Goal: Task Accomplishment & Management: Use online tool/utility

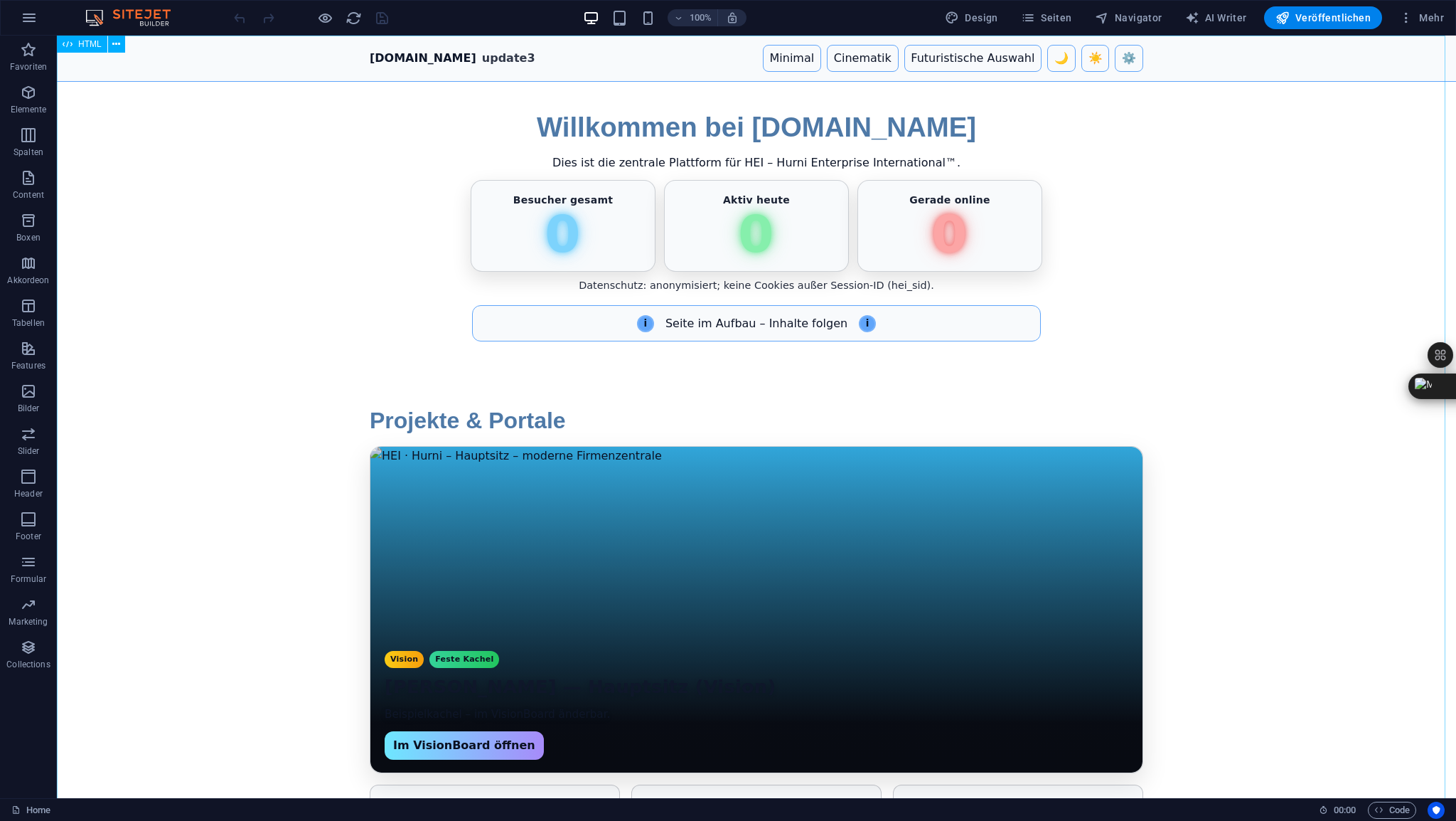
click at [93, 47] on span "HTML" at bounding box center [90, 44] width 24 height 8
click at [93, 47] on div "Ziehe hier rein, um den vorhandenen Inhalt zu ersetzen. Drücke "Strg", wenn du …" at bounding box center [756, 416] width 1399 height 762
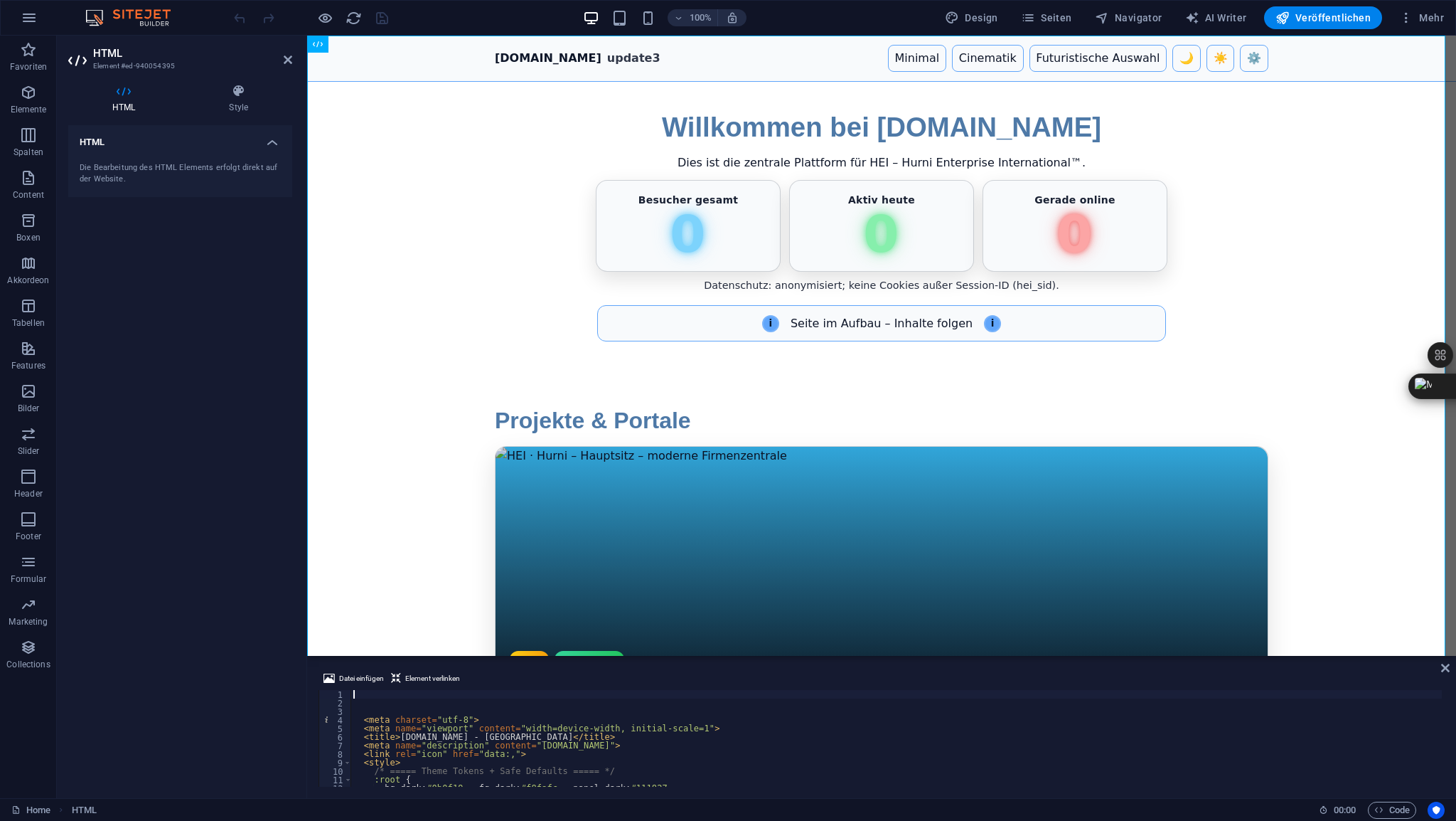
type textarea "<meta charset="utf-8"> <meta name="viewport" content="width=device-width, initi…"
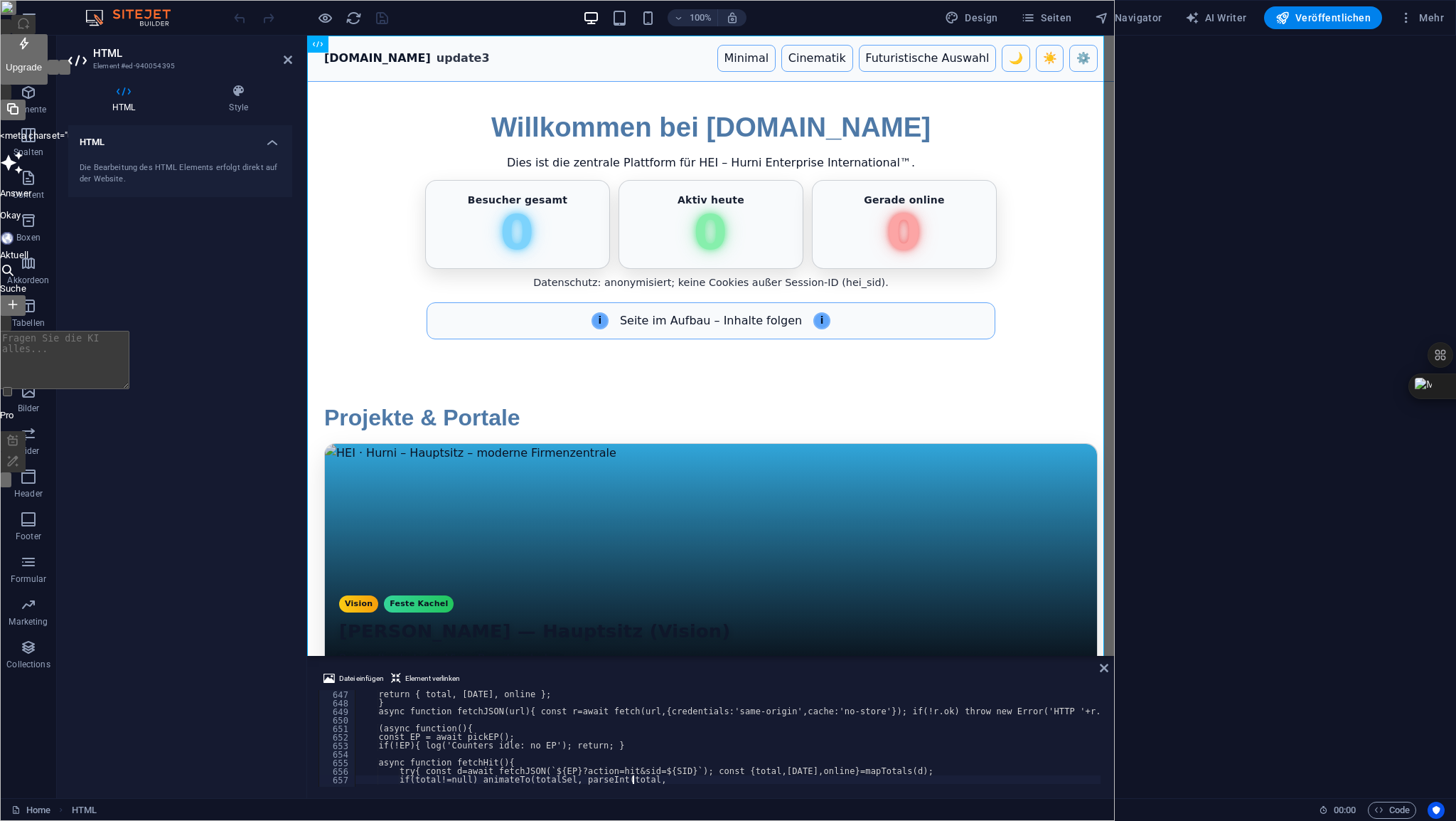
type textarea "if(total!=null) animateTo(totalSel, parseInt(total,"
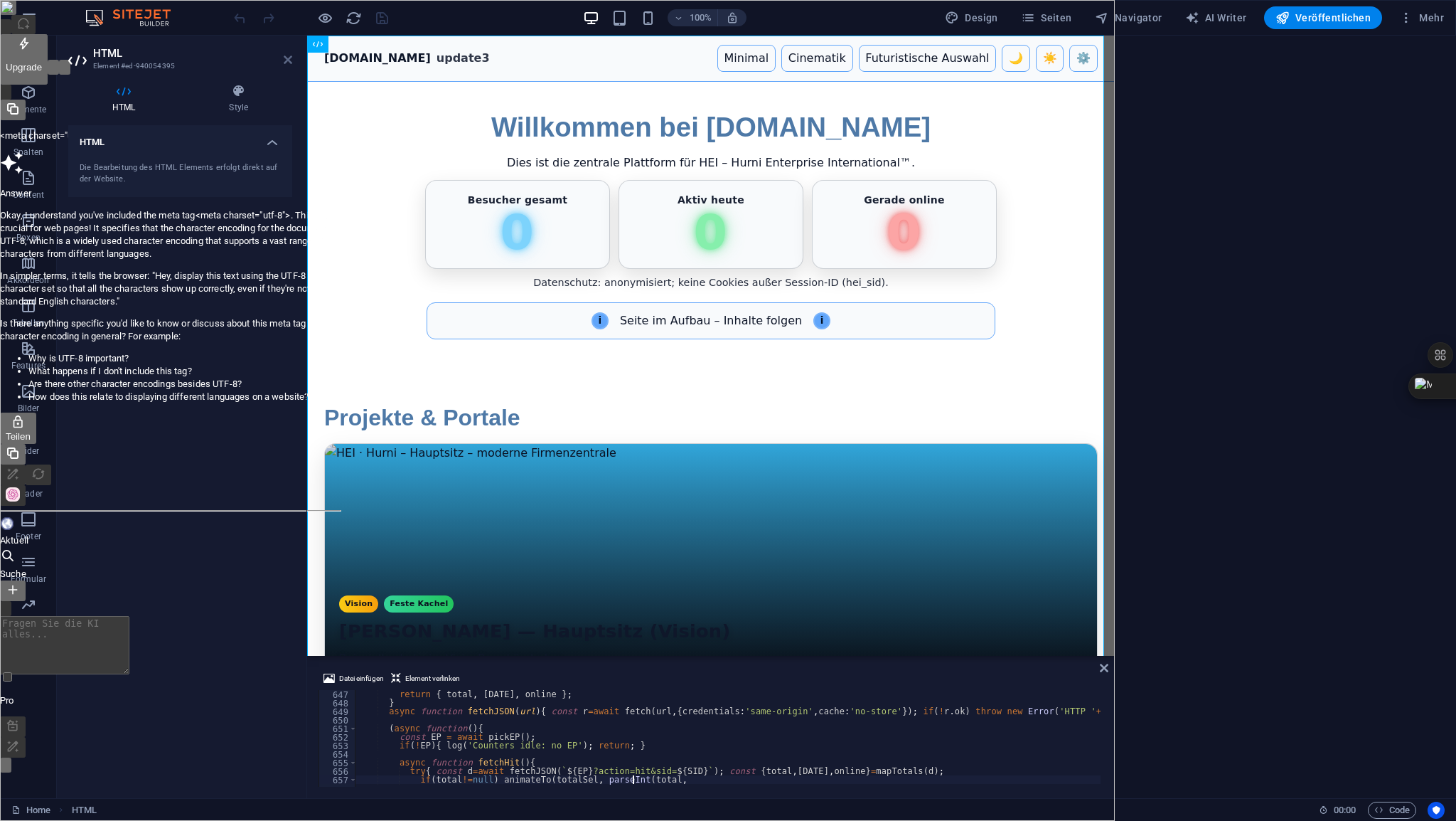
click at [287, 55] on icon at bounding box center [288, 60] width 8 height 11
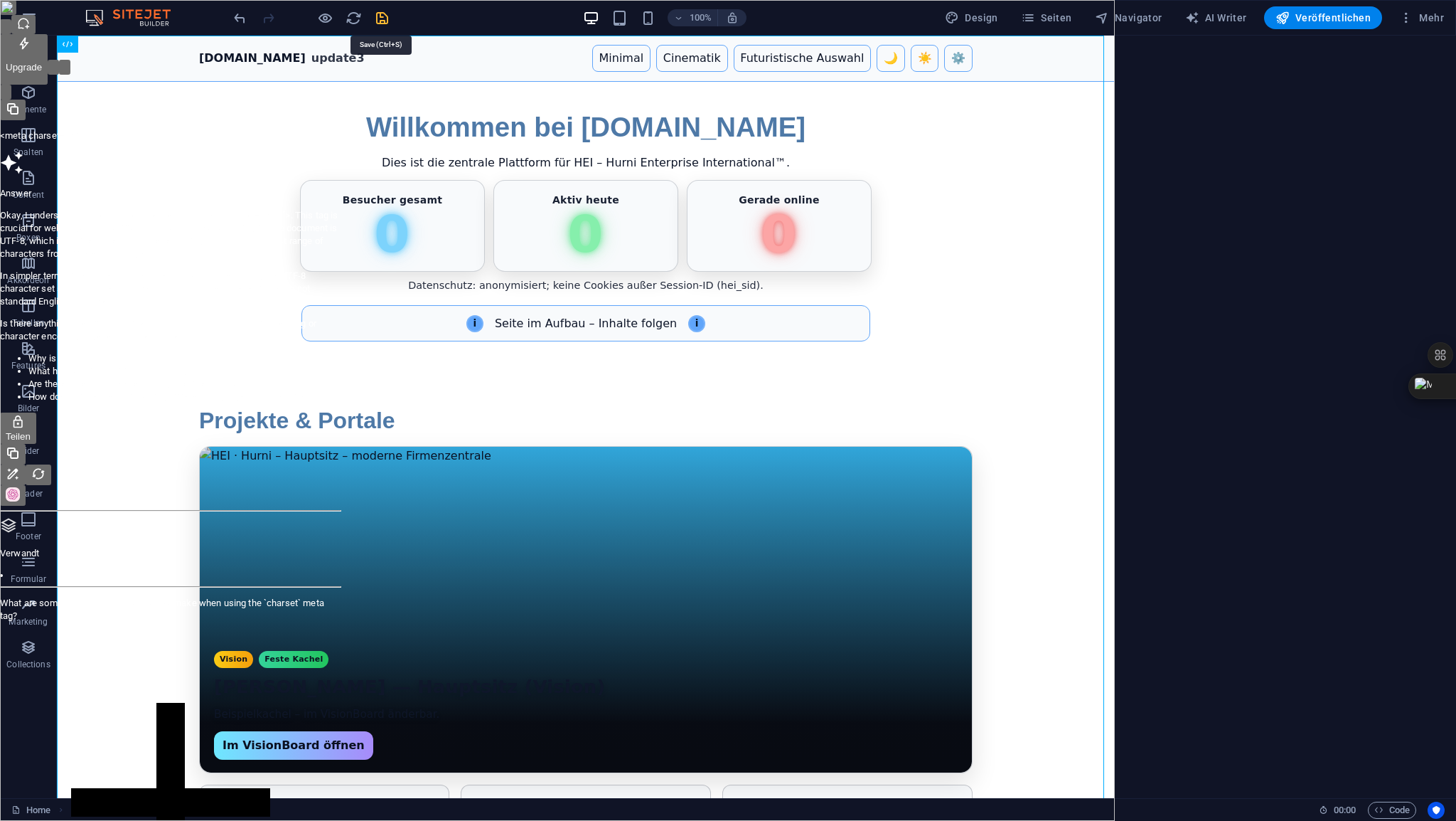
click at [383, 19] on icon "save" at bounding box center [382, 18] width 16 height 16
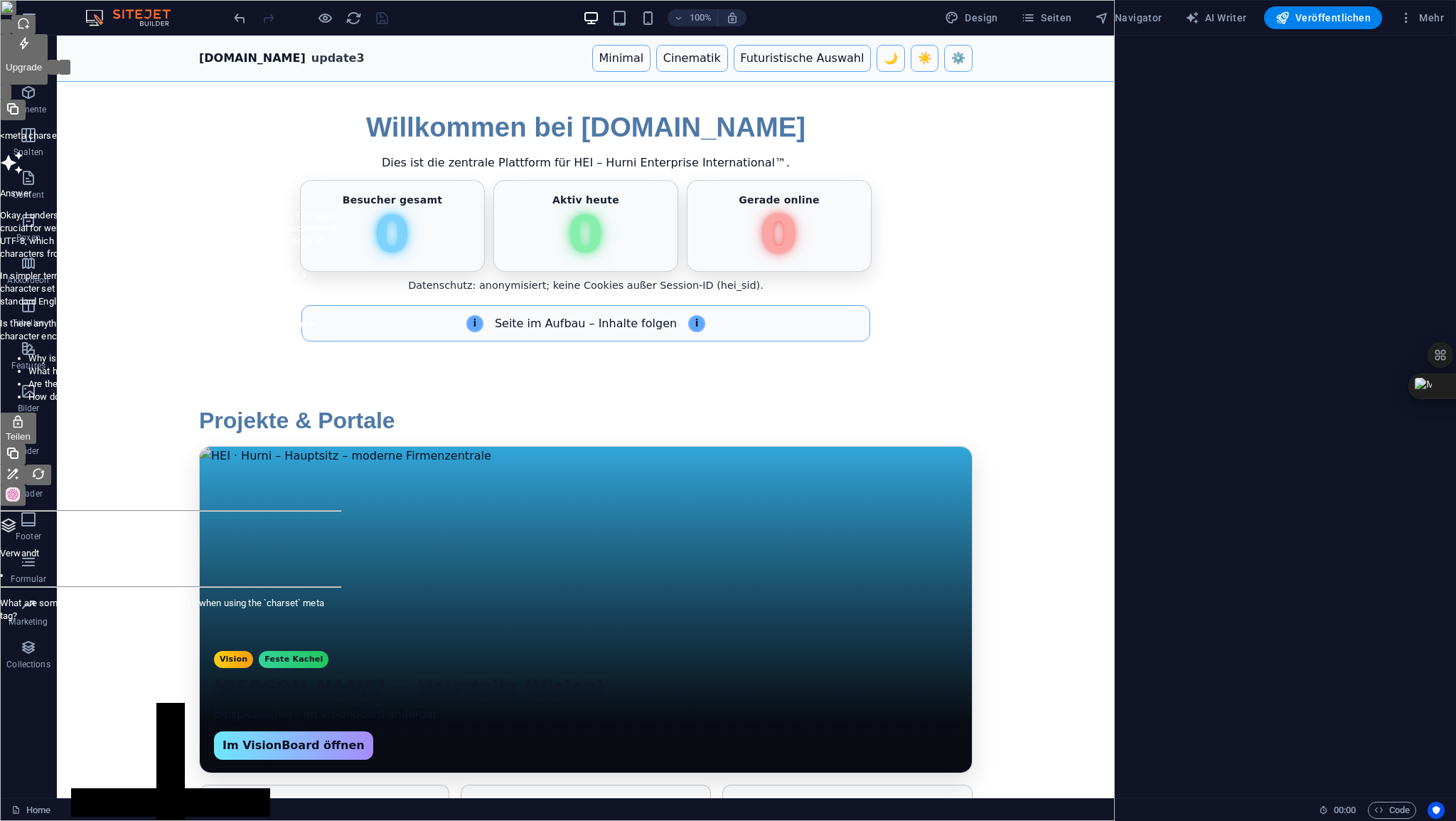
click at [1084, 128] on div "[DOMAIN_NAME] - [GEOGRAPHIC_DATA] [DOMAIN_NAME] update3 Minimal Cinematik Futur…" at bounding box center [586, 557] width 1058 height 1044
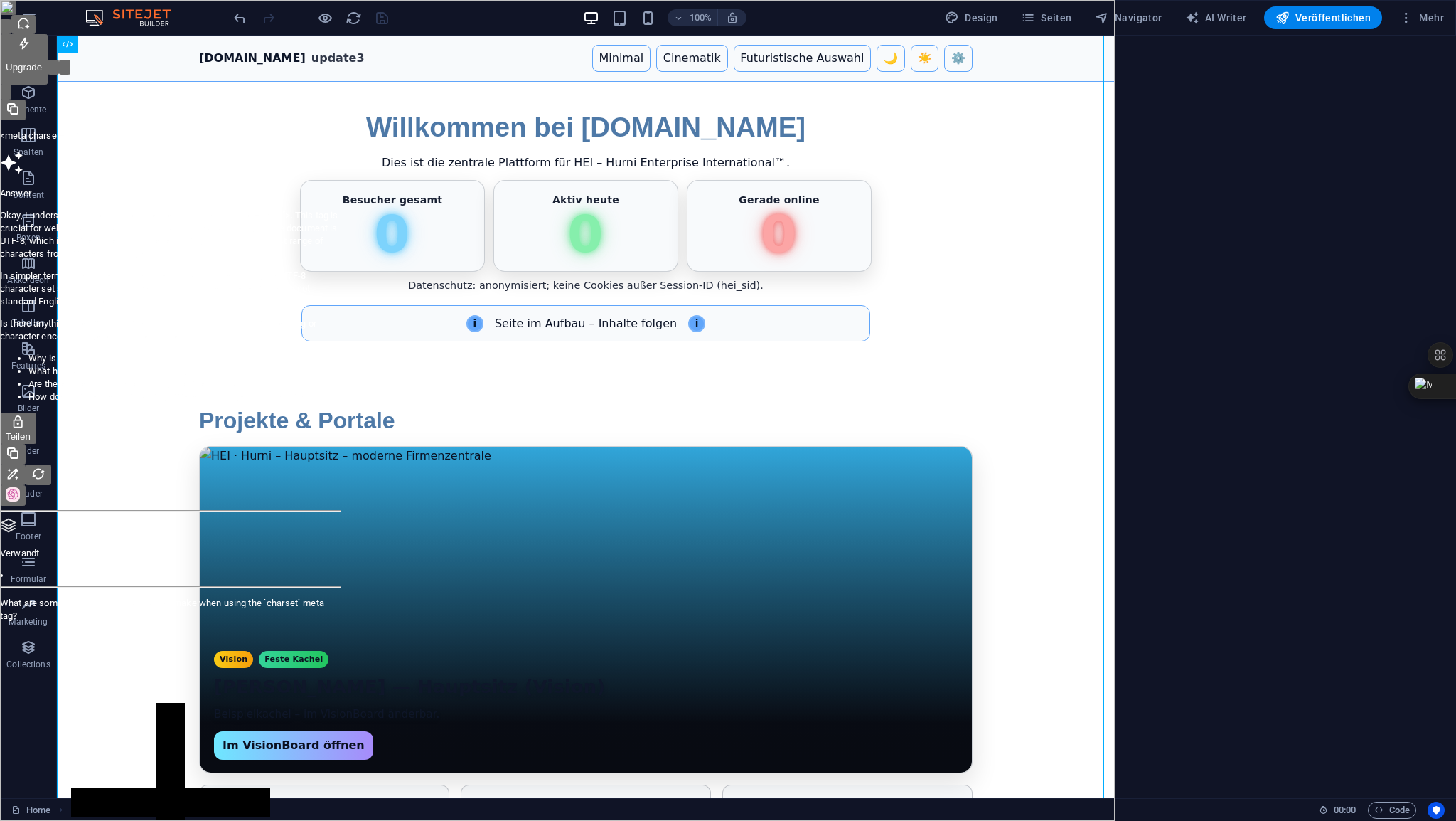
click at [70, 60] on button "button" at bounding box center [65, 67] width 11 height 15
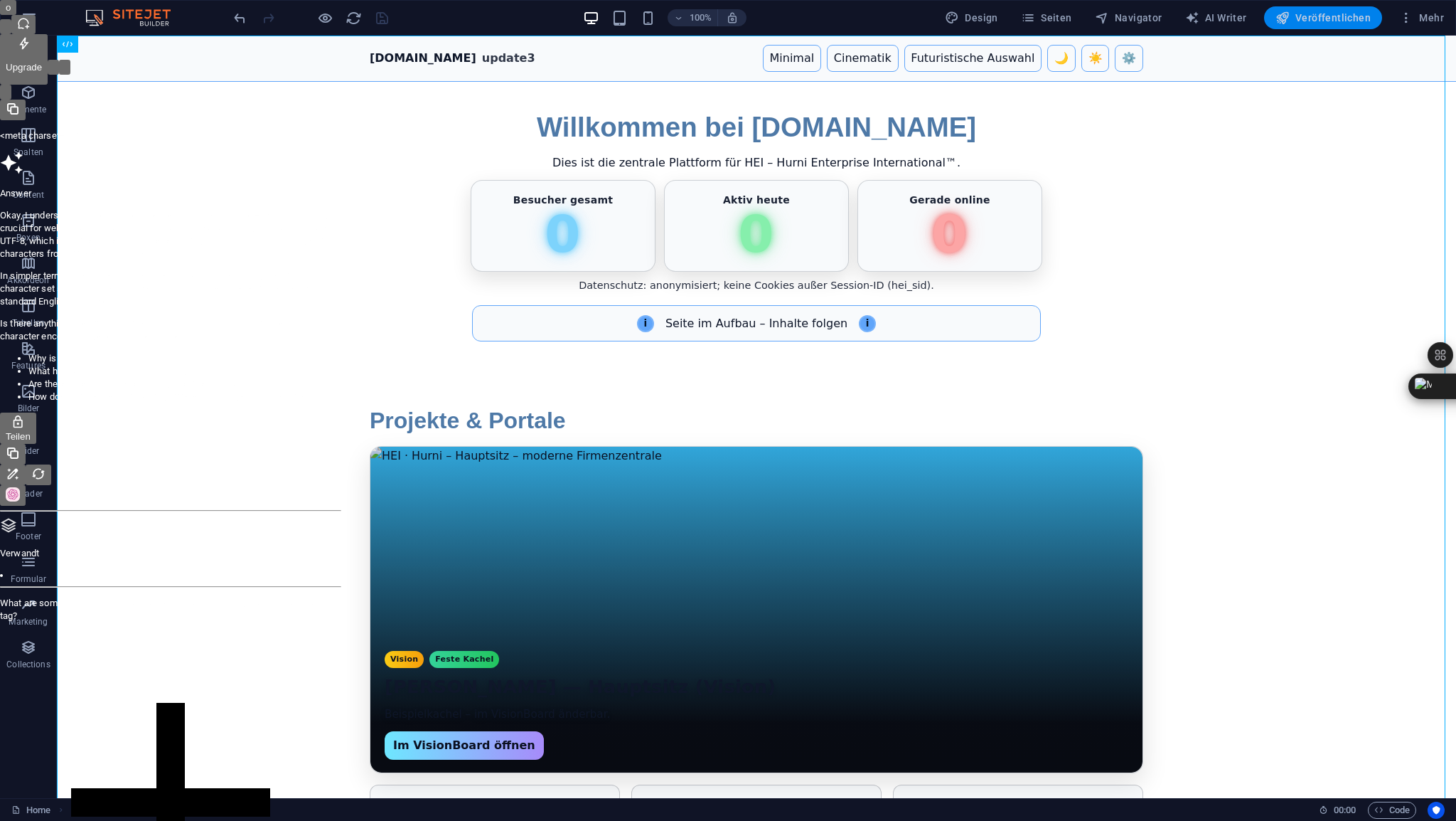
click at [1317, 23] on span "Veröffentlichen" at bounding box center [1323, 17] width 96 height 14
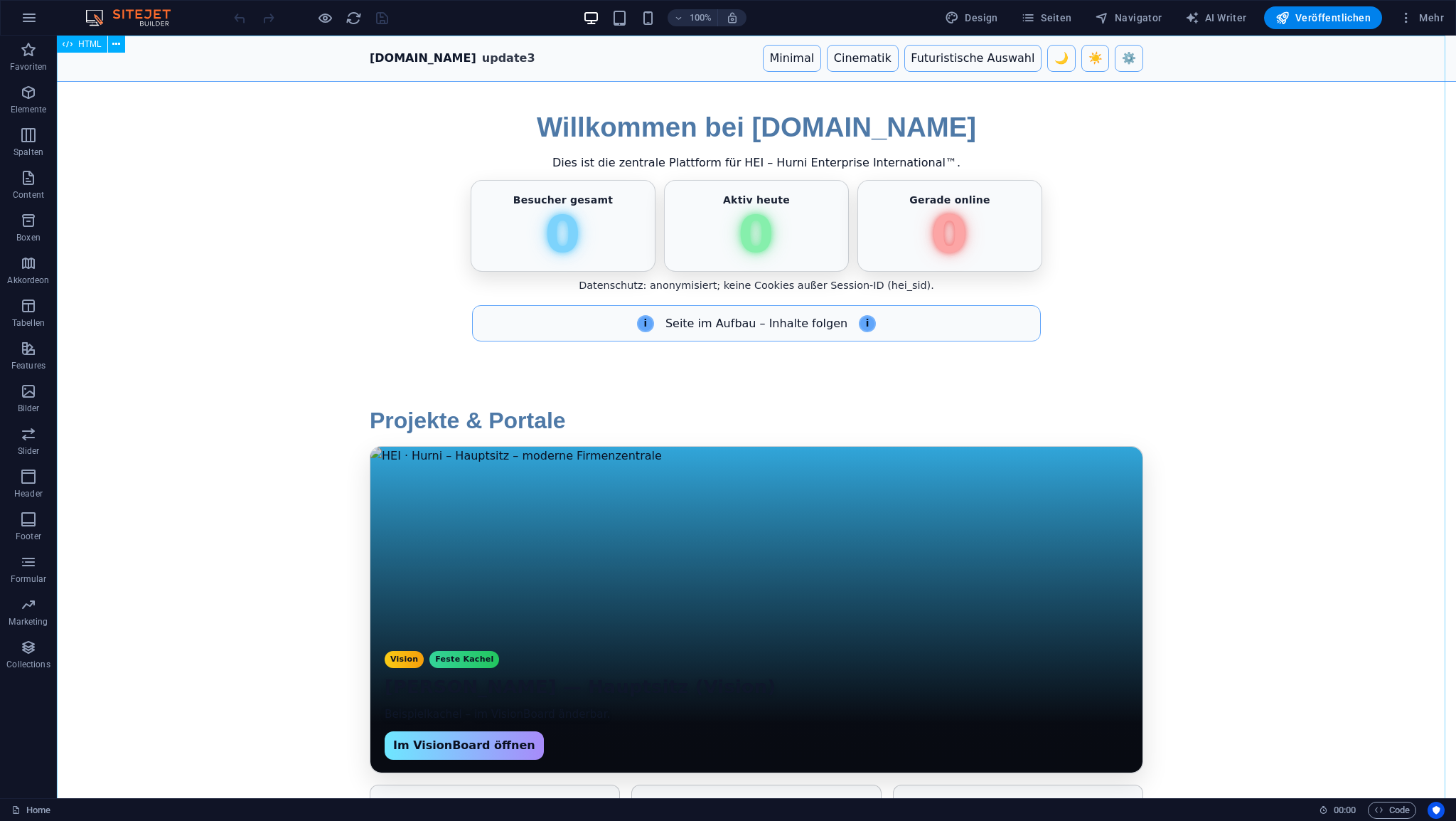
click at [83, 43] on span "HTML" at bounding box center [90, 44] width 24 height 8
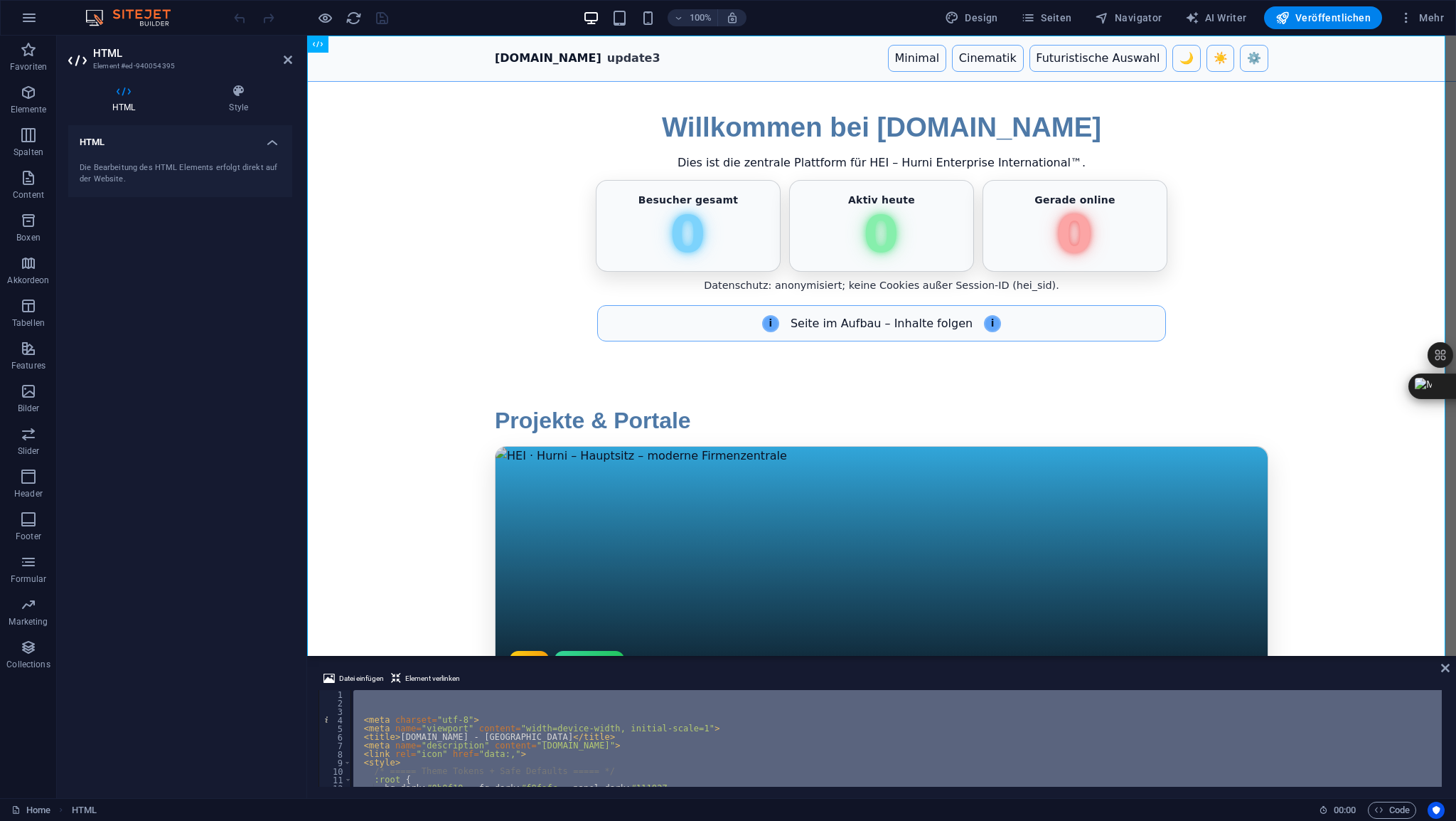
type textarea "if(total!=null) animateTo(totalSel, parseInt("
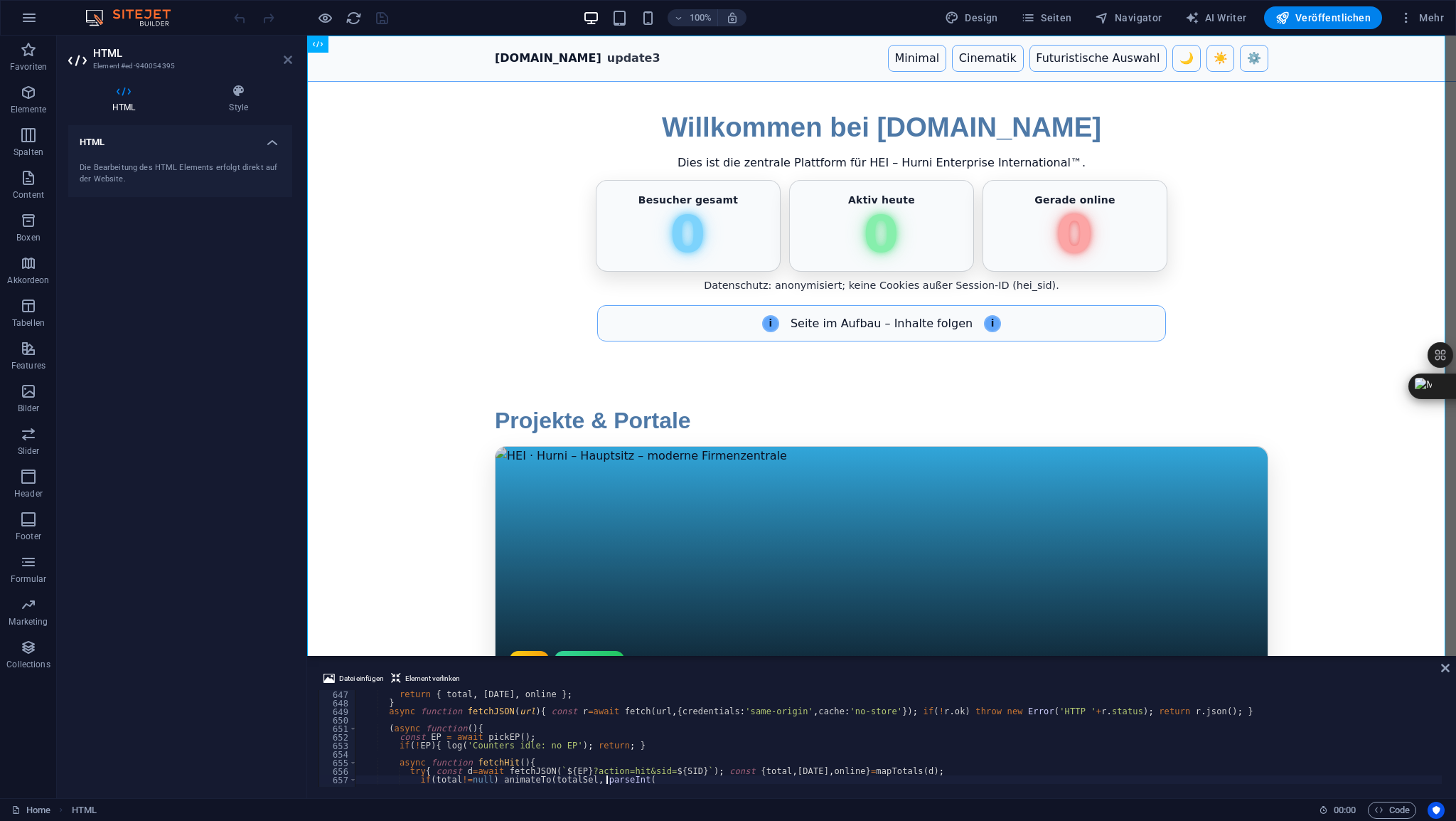
click at [287, 59] on icon at bounding box center [288, 60] width 8 height 11
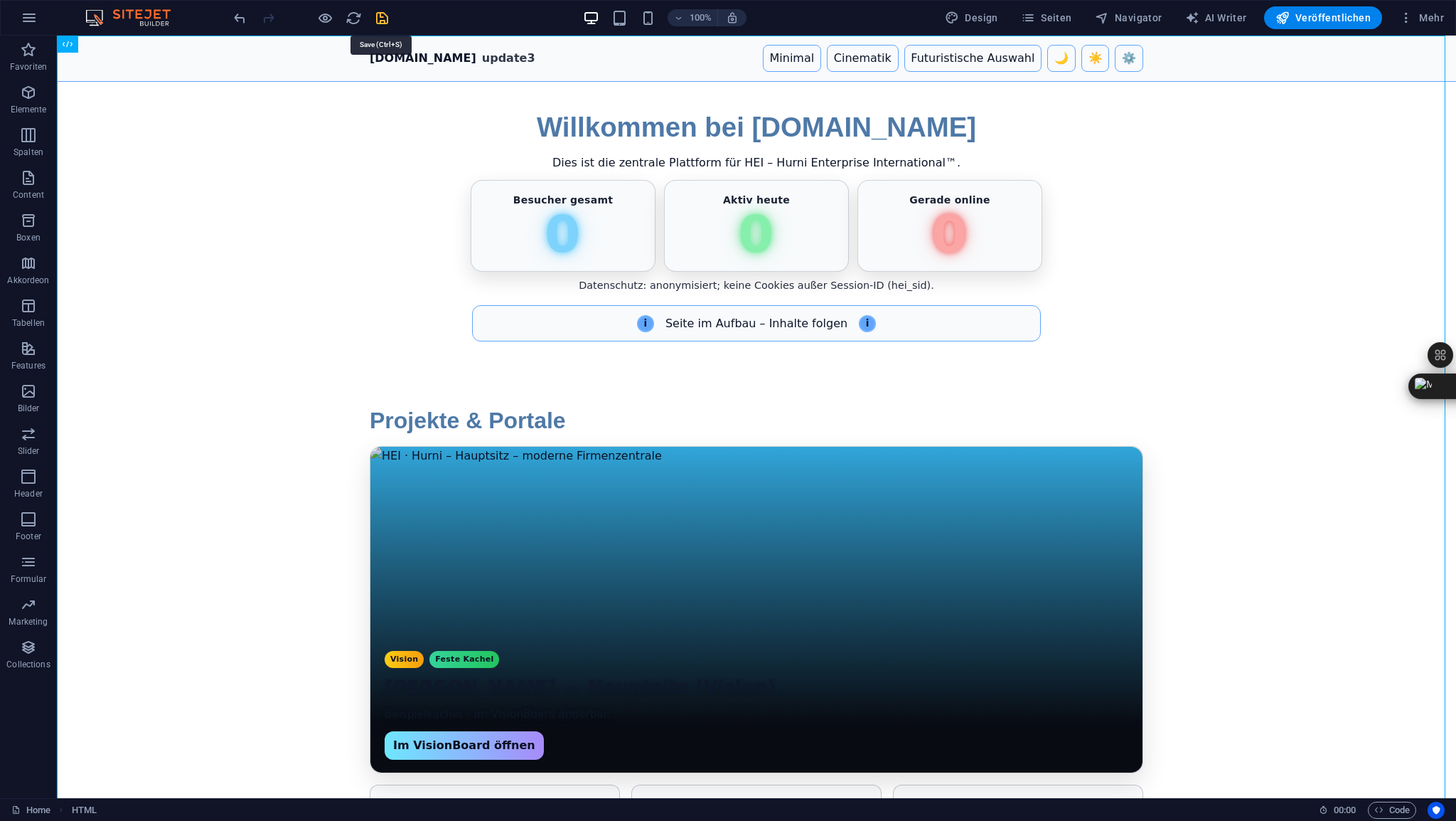
click at [376, 18] on icon "save" at bounding box center [382, 18] width 16 height 16
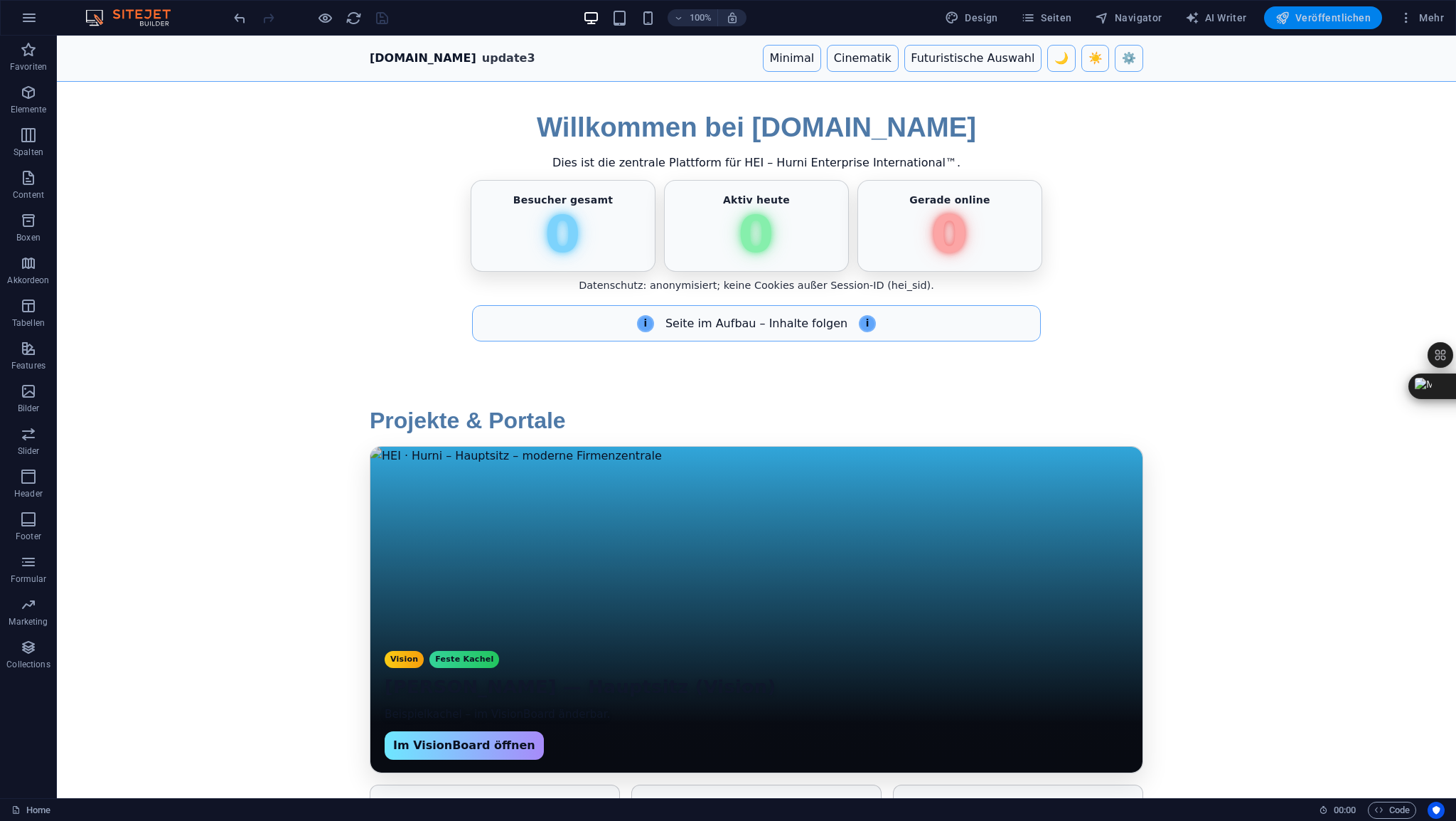
click at [1322, 22] on span "Veröffentlichen" at bounding box center [1323, 17] width 96 height 14
